Goal: Task Accomplishment & Management: Manage account settings

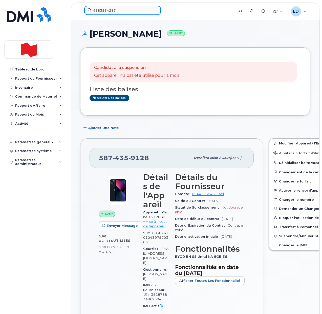
click at [110, 10] on input "4383554283" at bounding box center [122, 10] width 77 height 9
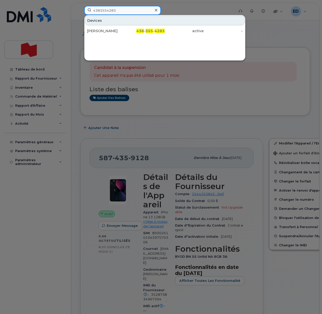
click at [110, 10] on input "4383554283" at bounding box center [122, 10] width 77 height 9
paste input "825-734-4054"
drag, startPoint x: 123, startPoint y: 11, endPoint x: 84, endPoint y: 13, distance: 38.7
click at [84, 13] on div "825-734-4054 Devices Kam Jafari 825-734-4054 suspended -" at bounding box center [157, 11] width 155 height 11
paste input "416-347-9406"
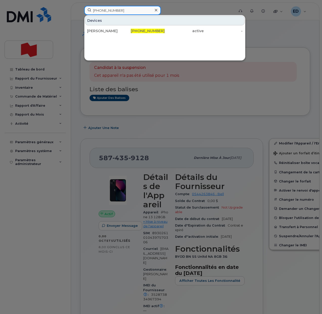
drag, startPoint x: 123, startPoint y: 12, endPoint x: 89, endPoint y: 14, distance: 34.2
click at [89, 14] on input "416-347-9406" at bounding box center [122, 10] width 77 height 9
paste input "03) 836-0267"
click at [101, 9] on input "403) 836-0267" at bounding box center [122, 10] width 77 height 9
click at [109, 9] on input "403836-0267" at bounding box center [122, 10] width 77 height 9
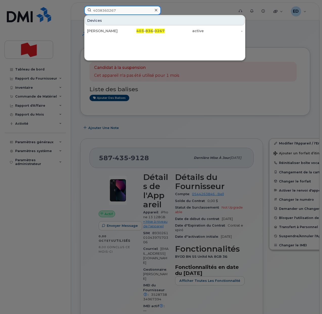
click at [99, 11] on input "4038360267" at bounding box center [122, 10] width 77 height 9
click at [120, 9] on input "4038360267" at bounding box center [122, 10] width 77 height 9
paste input "38) 439-7832"
click at [101, 11] on input "438) 439-7832" at bounding box center [122, 10] width 77 height 9
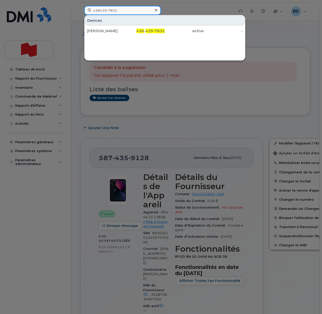
click at [108, 11] on input "438439-7832" at bounding box center [122, 10] width 77 height 9
click at [106, 10] on input "4384397832" at bounding box center [122, 10] width 77 height 9
click at [124, 11] on input "4384397832" at bounding box center [122, 10] width 77 height 9
drag, startPoint x: 129, startPoint y: 12, endPoint x: 86, endPoint y: 14, distance: 42.8
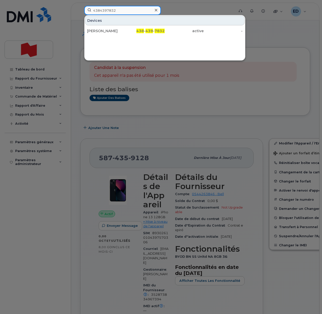
click at [86, 14] on input "4384397832" at bounding box center [122, 10] width 77 height 9
paste input "[PERSON_NAME]"
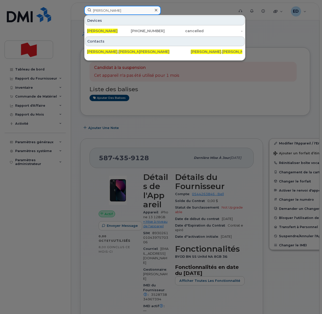
drag, startPoint x: 126, startPoint y: 10, endPoint x: 91, endPoint y: 12, distance: 35.8
click at [91, 12] on input "[PERSON_NAME]" at bounding box center [122, 10] width 77 height 9
paste input "438) 439-7832"
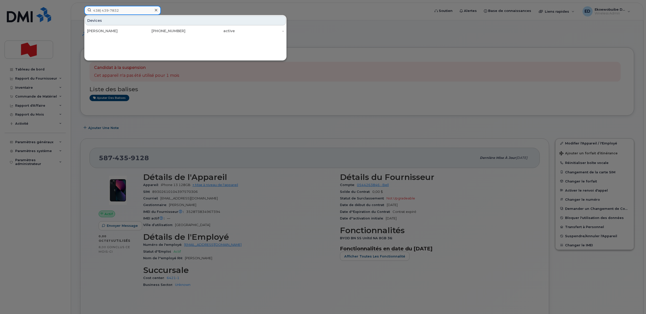
type input "438) 439-7832"
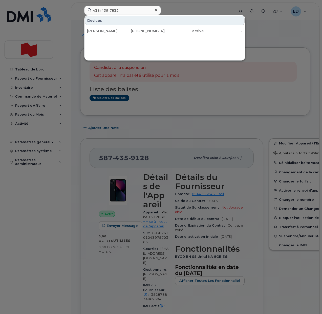
drag, startPoint x: 100, startPoint y: 30, endPoint x: 146, endPoint y: 43, distance: 48.0
click at [99, 30] on div "Callie Schaefer" at bounding box center [106, 30] width 39 height 5
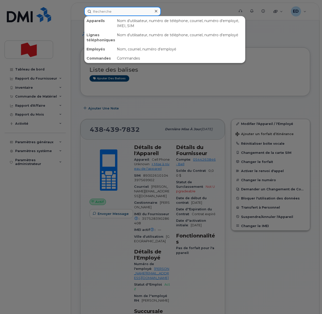
click at [107, 13] on input at bounding box center [122, 11] width 77 height 9
paste input "357528394756273"
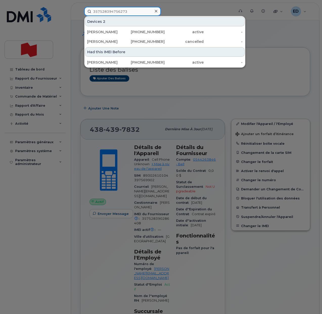
type input "357528394756273"
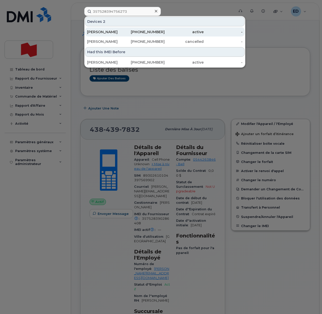
click at [103, 33] on div "[PERSON_NAME]" at bounding box center [106, 31] width 39 height 5
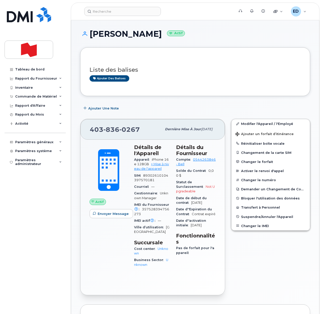
drag, startPoint x: 153, startPoint y: 34, endPoint x: 92, endPoint y: 36, distance: 60.2
click at [92, 36] on h1 "[PERSON_NAME] Actif" at bounding box center [195, 33] width 230 height 9
copy h1 "[PERSON_NAME]"
click at [107, 13] on input at bounding box center [122, 11] width 77 height 9
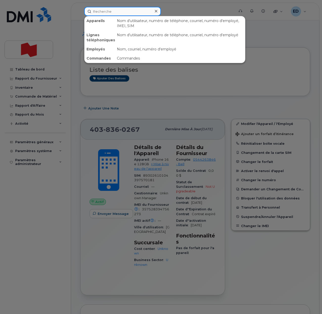
paste input "[PERSON_NAME]"
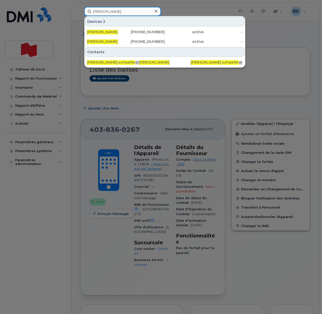
drag, startPoint x: 121, startPoint y: 11, endPoint x: 87, endPoint y: 11, distance: 34.2
click at [87, 11] on input "[PERSON_NAME]" at bounding box center [122, 11] width 77 height 9
paste input "357528394756273"
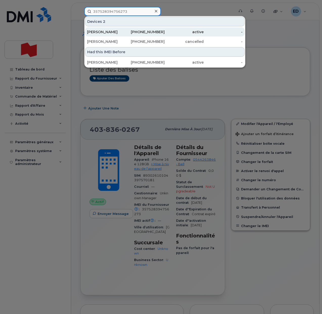
type input "357528394756273"
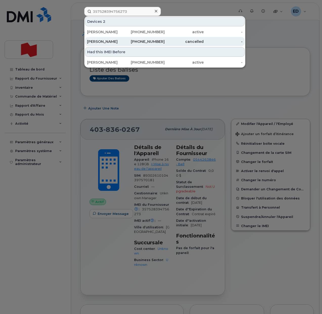
drag, startPoint x: 108, startPoint y: 32, endPoint x: 108, endPoint y: 40, distance: 7.8
click at [107, 32] on div "Callie Schaefer" at bounding box center [106, 31] width 39 height 5
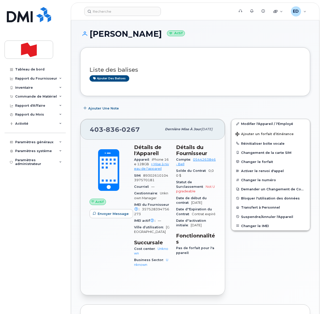
drag, startPoint x: 152, startPoint y: 38, endPoint x: 92, endPoint y: 32, distance: 60.5
click at [92, 32] on h1 "[PERSON_NAME] Actif" at bounding box center [195, 33] width 230 height 9
copy h1 "[PERSON_NAME]"
click at [105, 8] on input at bounding box center [122, 11] width 77 height 9
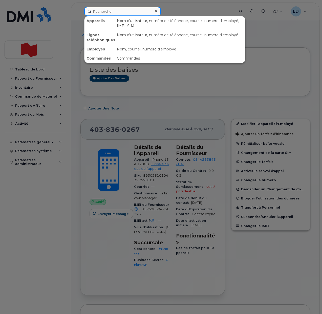
paste input "[PERSON_NAME]"
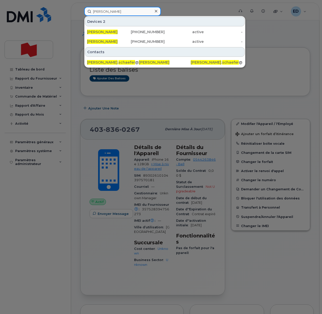
drag, startPoint x: 120, startPoint y: 11, endPoint x: 88, endPoint y: 12, distance: 31.6
click at [88, 12] on input "[PERSON_NAME]" at bounding box center [122, 11] width 77 height 9
paste input "4038360267"
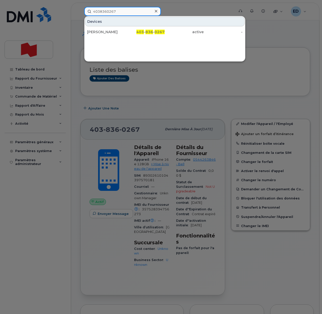
drag, startPoint x: 121, startPoint y: 12, endPoint x: 90, endPoint y: 12, distance: 31.4
click at [90, 12] on input "4038360267" at bounding box center [122, 11] width 77 height 9
paste input "[PERSON_NAME]"
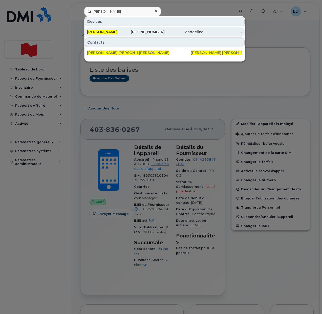
click at [110, 31] on span "[PERSON_NAME]" at bounding box center [102, 32] width 31 height 5
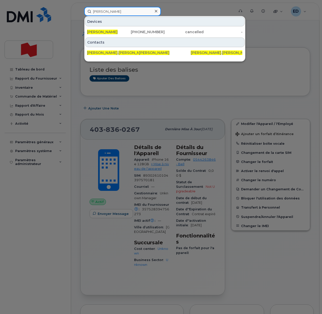
click at [131, 10] on input "[PERSON_NAME]" at bounding box center [122, 11] width 77 height 9
drag, startPoint x: 125, startPoint y: 10, endPoint x: 79, endPoint y: 10, distance: 46.1
click at [80, 10] on div "Benoit Desrosiers Devices Benoit Desrosiers 437-425-4128 cancelled - Contacts b…" at bounding box center [157, 11] width 155 height 9
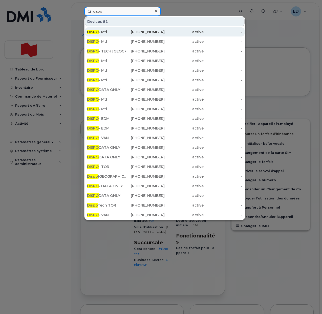
type input "dispo"
click at [103, 32] on div "DISPO - Mtl" at bounding box center [106, 31] width 39 height 5
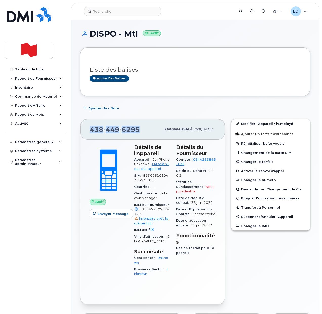
drag, startPoint x: 141, startPoint y: 130, endPoint x: 91, endPoint y: 134, distance: 49.7
click at [91, 134] on div "438 449 6295" at bounding box center [126, 129] width 72 height 11
copy span "438 449 6295"
click at [50, 217] on div "Tableau de bord Rapport du Fournisseur Facturation mensuelle Quotidiennes des D…" at bounding box center [36, 185] width 62 height 241
click at [191, 92] on div "Liste des balises Ajouter des balises" at bounding box center [195, 71] width 230 height 49
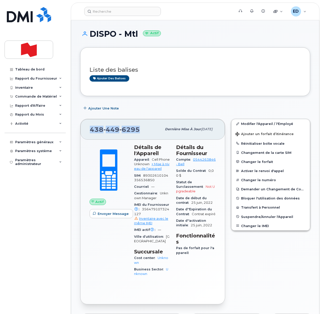
drag, startPoint x: 139, startPoint y: 130, endPoint x: 92, endPoint y: 130, distance: 47.3
click at [92, 130] on div "438 449 6295" at bounding box center [126, 129] width 72 height 11
copy span "438 449 6295"
click at [154, 70] on h3 "Liste des balises" at bounding box center [195, 70] width 211 height 6
click at [249, 124] on link "Modifier l'Appareil / l'Employé" at bounding box center [271, 123] width 78 height 9
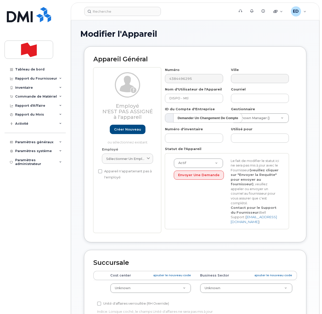
select select "22916206"
drag, startPoint x: 126, startPoint y: 158, endPoint x: 121, endPoint y: 165, distance: 8.7
click at [125, 158] on span "Sélectionner un employé" at bounding box center [125, 158] width 38 height 5
paste input "[PERSON_NAME]"
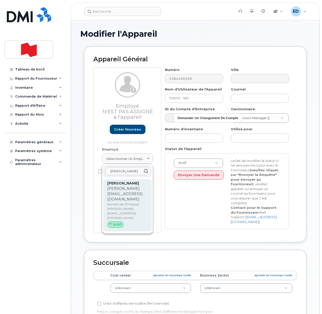
type input "[PERSON_NAME]"
click at [117, 195] on p "[PERSON_NAME][EMAIL_ADDRESS][DOMAIN_NAME]" at bounding box center [127, 194] width 40 height 16
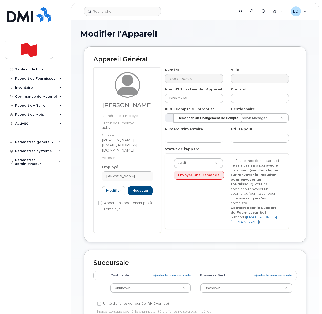
type input "[PERSON_NAME][EMAIL_ADDRESS][DOMAIN_NAME]"
type input "[PERSON_NAME]"
type input "[PERSON_NAME][EMAIL_ADDRESS][DOMAIN_NAME]"
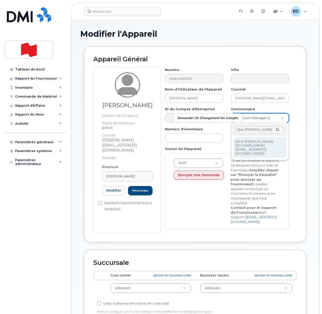
type input "Bich-Thanh Ngo"
type input "1920346"
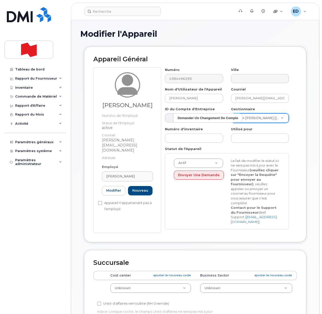
drag, startPoint x: 174, startPoint y: 275, endPoint x: 173, endPoint y: 279, distance: 3.4
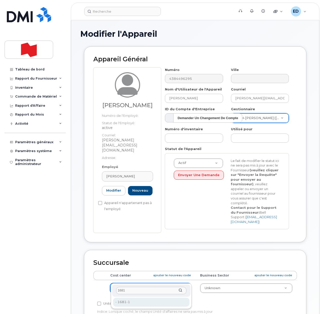
type input "1681"
type input "22916293"
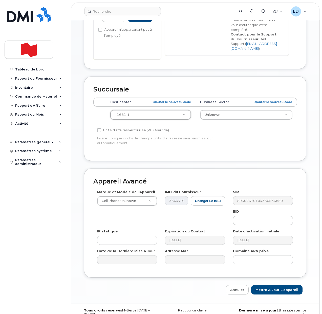
scroll to position [174, 0]
click at [266, 284] on input "Mettre à jour l'appareil" at bounding box center [276, 288] width 51 height 9
type input "Sauvegarde..."
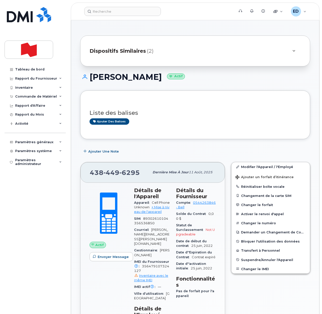
click at [169, 114] on h3 "Liste des balises" at bounding box center [195, 113] width 211 height 6
click at [248, 167] on link "Modifier l'Appareil / l'Employé" at bounding box center [271, 166] width 78 height 9
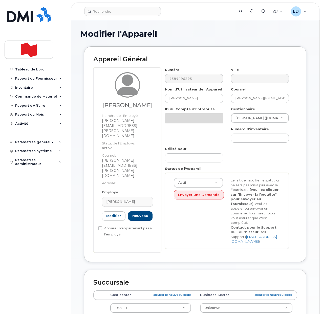
select select "22916206"
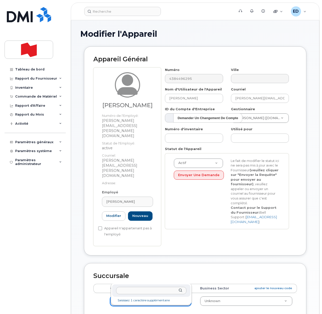
drag, startPoint x: 161, startPoint y: 278, endPoint x: 162, endPoint y: 281, distance: 3.5
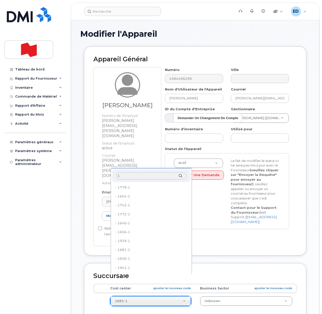
type input "16"
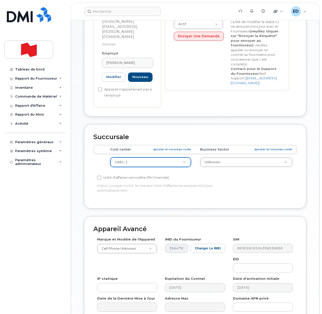
scroll to position [174, 0]
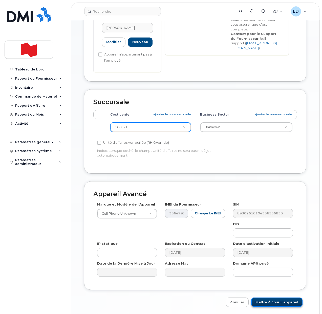
drag, startPoint x: 277, startPoint y: 277, endPoint x: 289, endPoint y: 282, distance: 12.6
click at [277, 297] on input "Mettre à jour l'appareil" at bounding box center [276, 301] width 51 height 9
type input "Sauvegarde..."
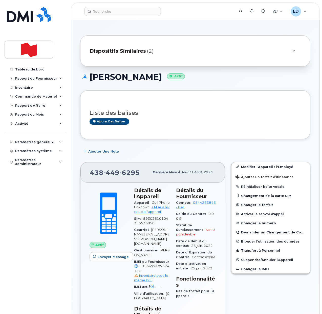
click at [35, 220] on div "Tableau de bord Rapport du Fournisseur Facturation mensuelle Quotidiennes des D…" at bounding box center [36, 185] width 62 height 241
drag, startPoint x: 141, startPoint y: 172, endPoint x: 91, endPoint y: 172, distance: 49.9
click at [91, 172] on div "[PHONE_NUMBER]" at bounding box center [120, 172] width 60 height 11
copy span "[PHONE_NUMBER]"
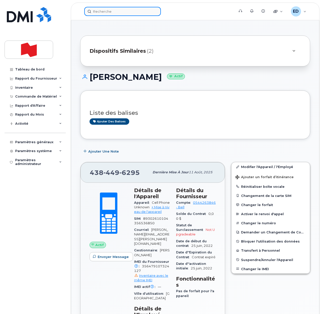
click at [105, 10] on input at bounding box center [122, 11] width 77 height 9
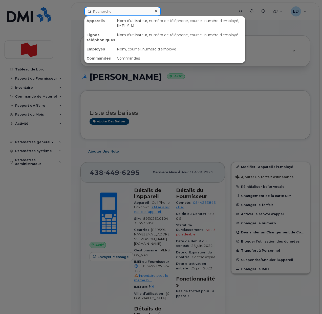
paste input "4384496295"
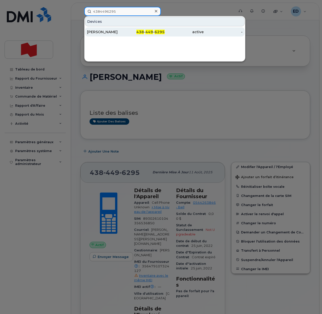
type input "4384496295"
click at [109, 32] on div "[PERSON_NAME]" at bounding box center [106, 31] width 39 height 5
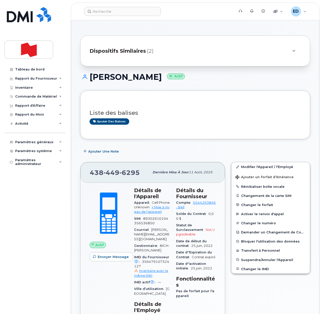
click at [292, 51] on div at bounding box center [294, 51] width 6 height 6
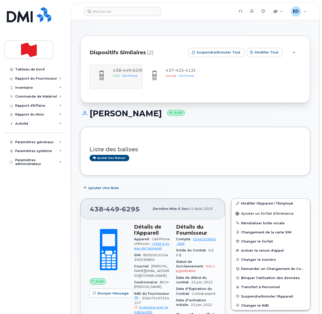
click at [123, 72] on div "438 449 6295 Actif Cell Phone 437 425 4128 Annulé Cell Phone" at bounding box center [195, 77] width 211 height 24
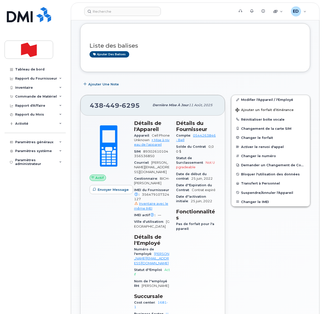
scroll to position [127, 0]
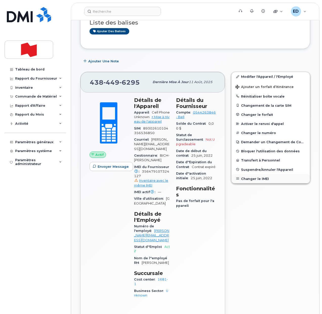
click at [250, 178] on button "Changer le IMEI" at bounding box center [271, 178] width 78 height 9
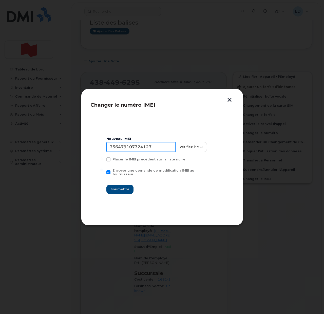
drag, startPoint x: 157, startPoint y: 149, endPoint x: 105, endPoint y: 151, distance: 51.7
click at [106, 151] on section "Nouveau IMEI 356479107324127 Vérifiez l'IMEI Placer le IMEI précédent sur la li…" at bounding box center [161, 165] width 143 height 101
paste input "7528394756273"
type input "357528394756273"
click at [126, 186] on span "Soumettre" at bounding box center [119, 188] width 19 height 5
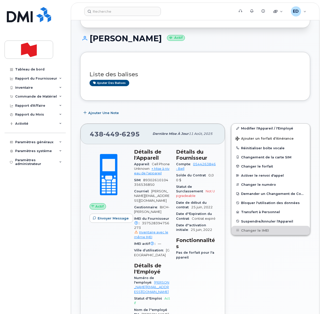
scroll to position [0, 0]
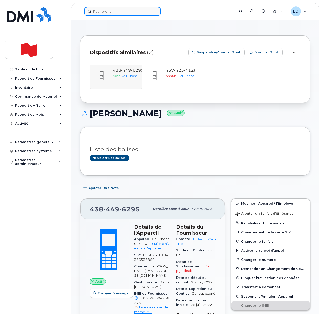
click at [107, 12] on input at bounding box center [122, 11] width 77 height 9
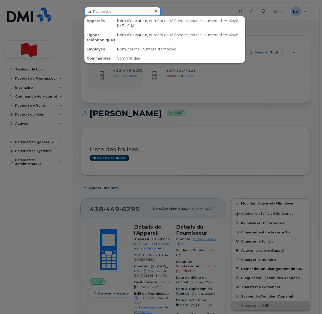
paste input "357528394756273"
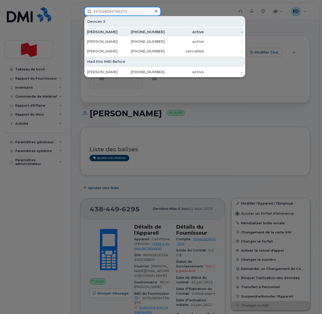
type input "357528394756273"
click at [100, 30] on div "[PERSON_NAME]" at bounding box center [106, 31] width 39 height 5
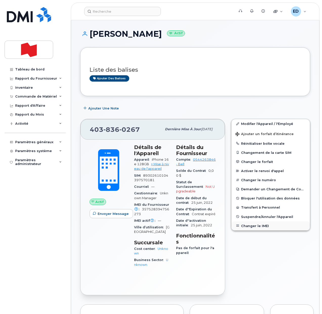
click at [254, 225] on button "Changer le IMEI" at bounding box center [271, 225] width 78 height 9
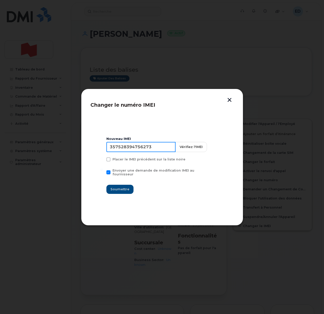
drag, startPoint x: 155, startPoint y: 149, endPoint x: 110, endPoint y: 147, distance: 45.1
click at [110, 147] on input "357528394756273" at bounding box center [140, 147] width 69 height 10
paste input "0286408"
type input "357528390286408"
click at [123, 184] on button "Soumettre" at bounding box center [119, 188] width 27 height 9
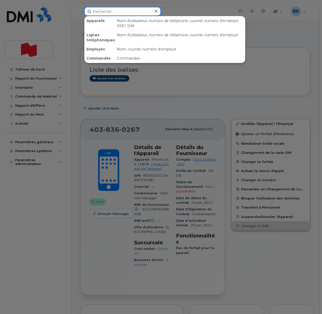
click at [106, 10] on input at bounding box center [122, 11] width 77 height 9
paste input "357528394756273"
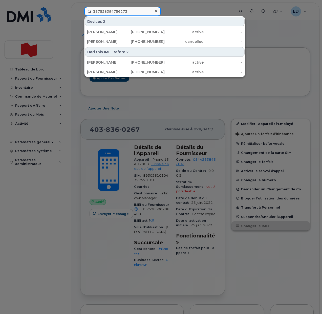
type input "357528394756273"
click at [156, 10] on icon at bounding box center [156, 11] width 3 height 4
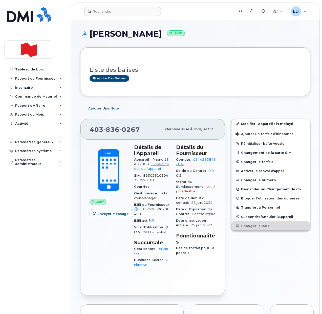
click at [24, 224] on div "Tableau de bord Rapport du Fournisseur Facturation mensuelle Quotidiennes des D…" at bounding box center [36, 185] width 62 height 241
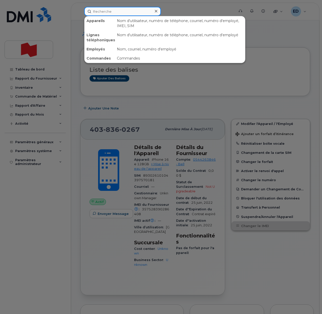
click at [104, 13] on input at bounding box center [122, 11] width 77 height 9
paste input "[PHONE_NUMBER]"
type input "[PHONE_NUMBER]"
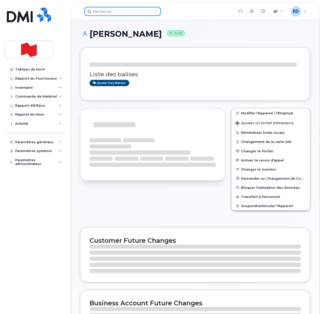
click at [110, 13] on input at bounding box center [122, 11] width 77 height 9
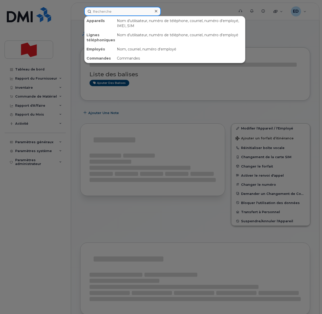
paste input "[PHONE_NUMBER]"
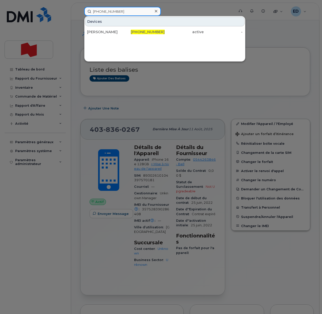
drag, startPoint x: 123, startPoint y: 14, endPoint x: 92, endPoint y: 15, distance: 31.2
click at [92, 15] on input "[PHONE_NUMBER]" at bounding box center [122, 11] width 77 height 9
paste input "5920205"
click at [106, 10] on input "4165920205" at bounding box center [122, 11] width 77 height 9
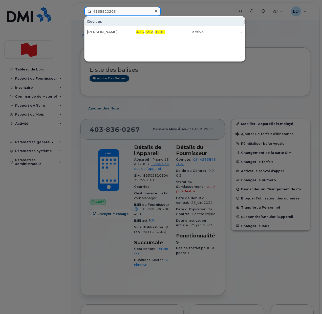
paste input "375184632"
type input "4375184632"
